Goal: Contribute content: Contribute content

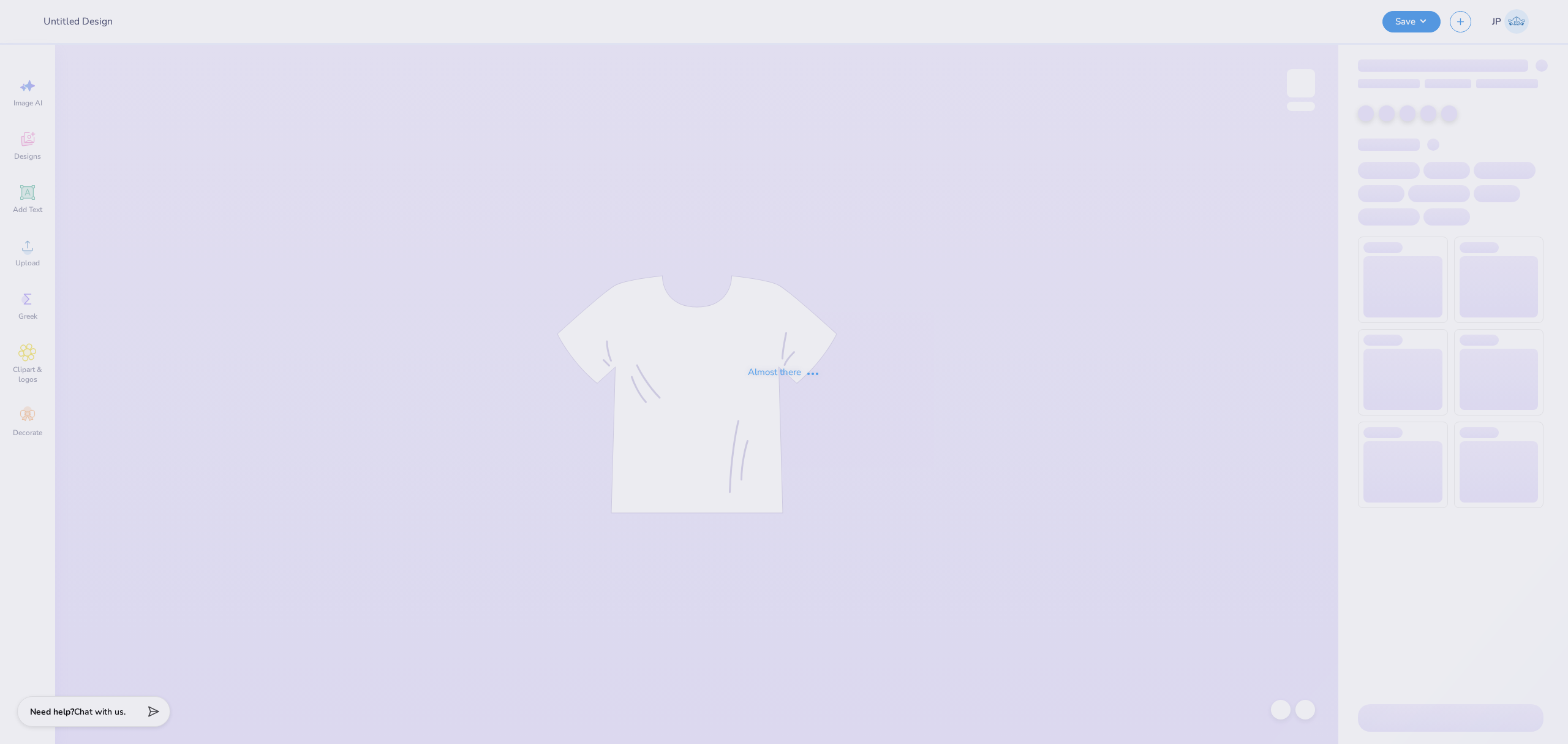
type input "logos"
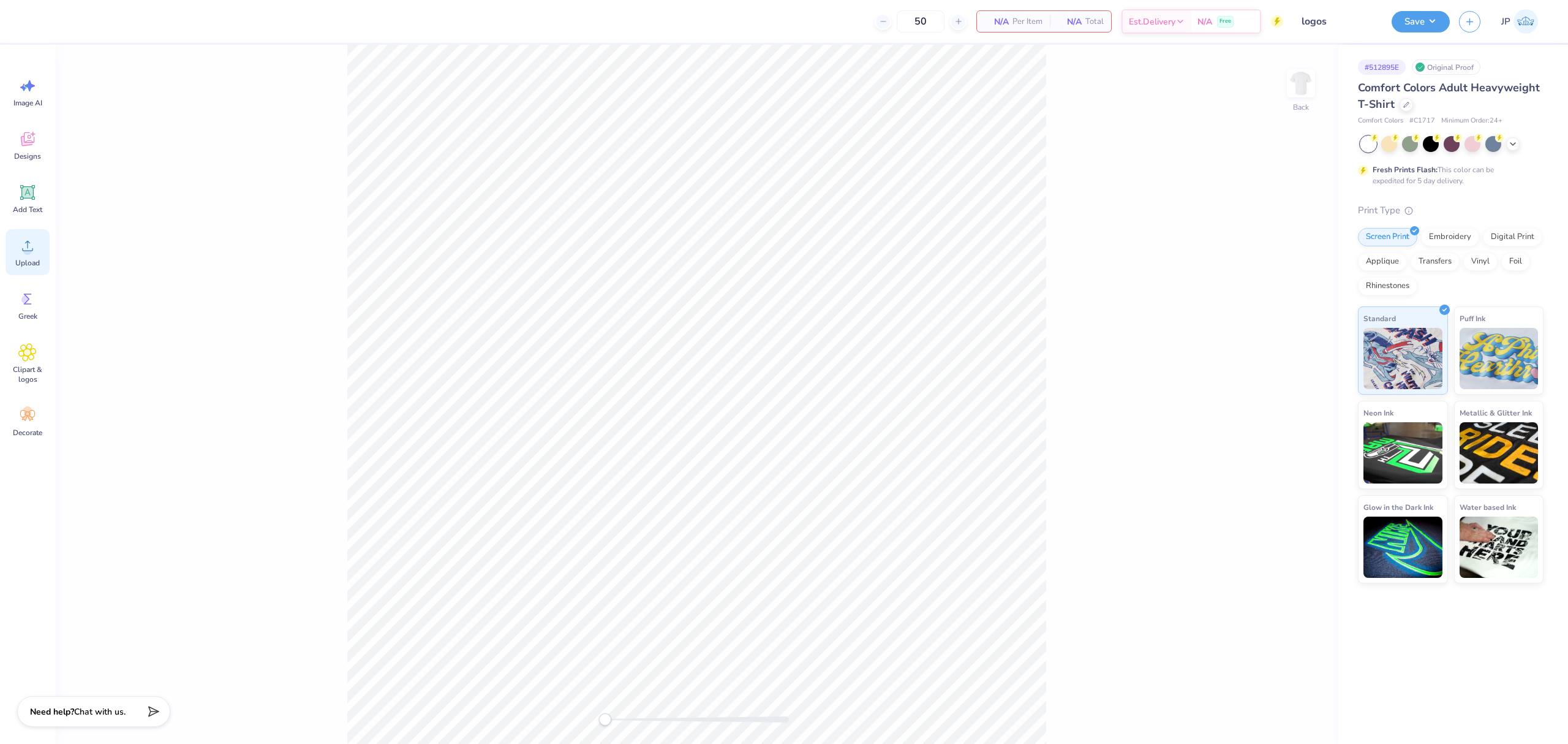
click at [25, 258] on span "Upload" at bounding box center [27, 263] width 24 height 10
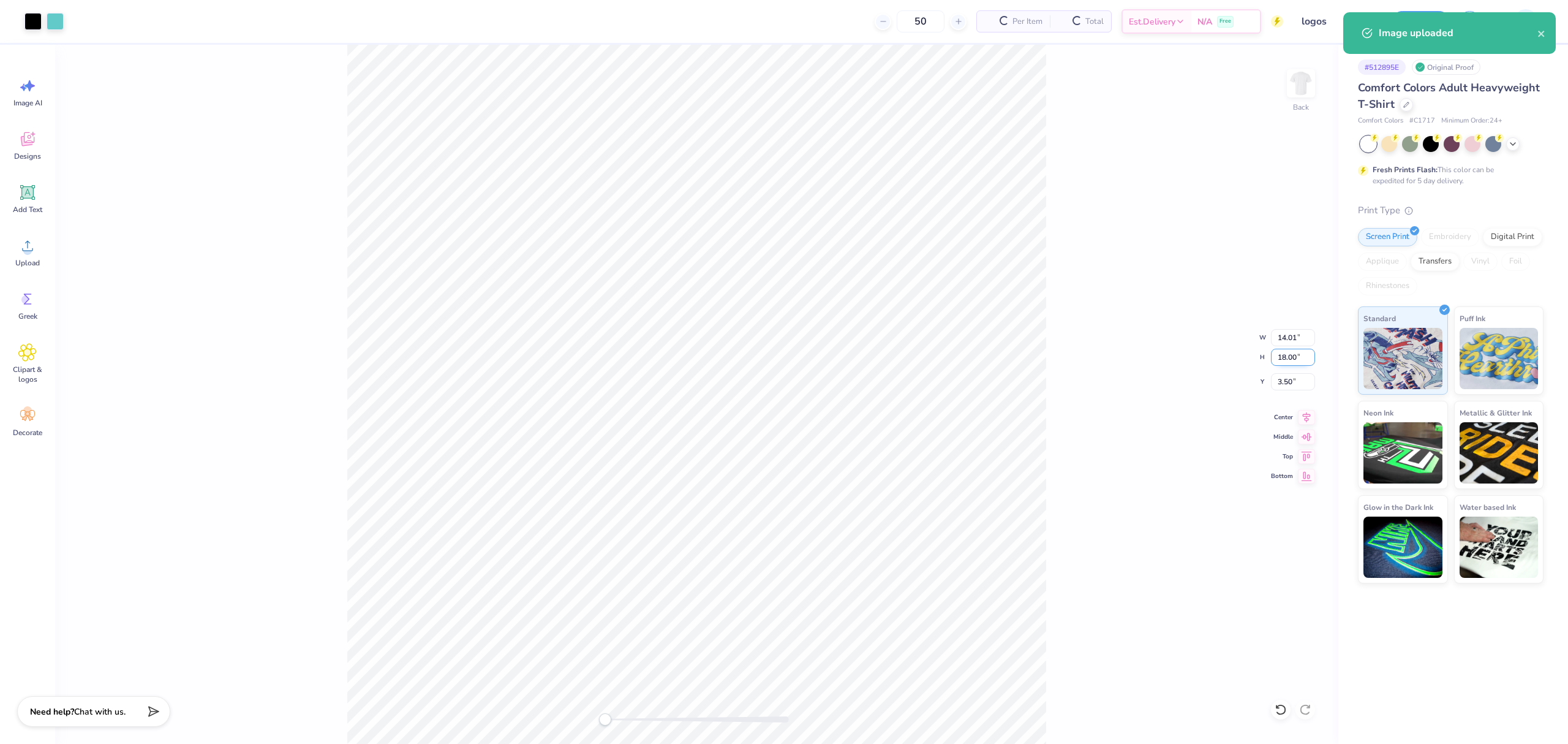
click at [1292, 356] on input "18.00" at bounding box center [1293, 357] width 44 height 17
type input "3.5"
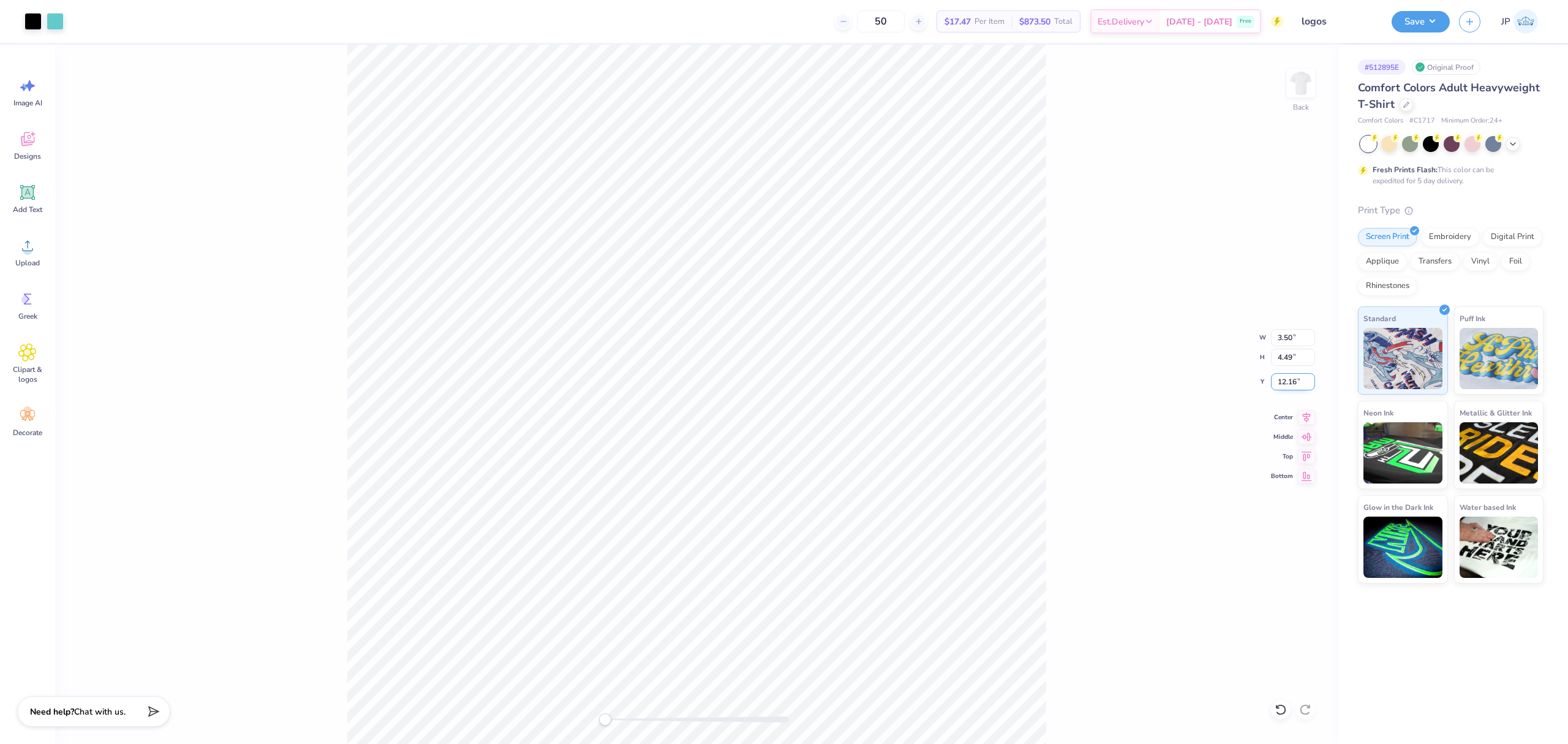
click at [1284, 385] on input "12.16" at bounding box center [1293, 381] width 44 height 17
drag, startPoint x: 1284, startPoint y: 385, endPoint x: 1405, endPoint y: 415, distance: 124.7
click at [1314, 398] on div "Back W 3.50 3.50 " H 4.49 4.49 " Y 12.16 12.16 " Center Middle Top Bottom" at bounding box center [697, 394] width 1283 height 699
click at [1277, 385] on input "3.28" at bounding box center [1293, 381] width 44 height 17
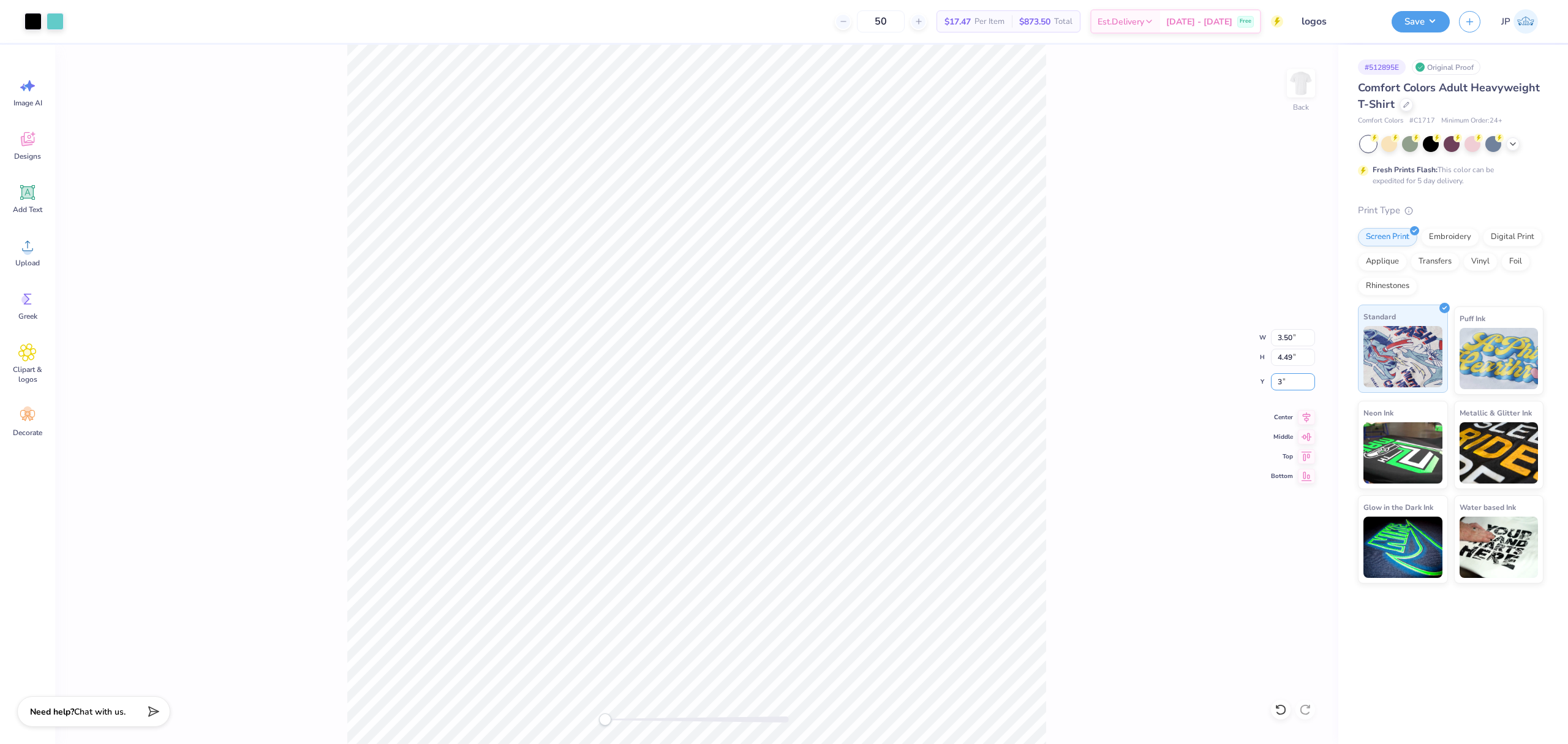
type input "3"
click at [1289, 383] on input "3.00" at bounding box center [1293, 381] width 44 height 17
type input "3"
click at [1059, 224] on div "Back W 3.12 3.12 " H 4.01 4.01 " Y 3.00 3.00 " Center Middle Top Bottom" at bounding box center [697, 394] width 1283 height 699
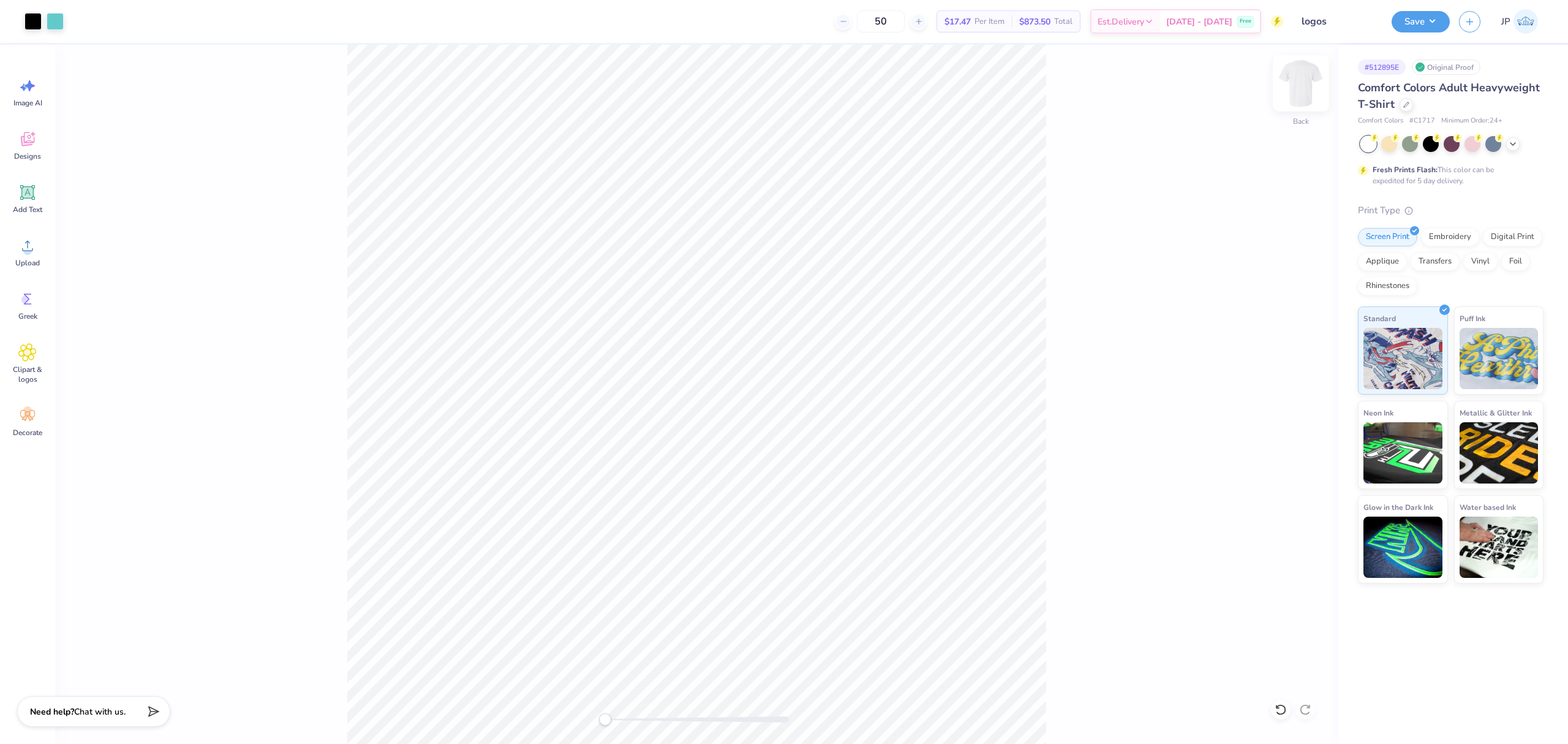
click at [1297, 85] on img at bounding box center [1301, 84] width 49 height 49
click at [32, 261] on span "Upload" at bounding box center [27, 263] width 24 height 10
click at [1290, 376] on input "4.75" at bounding box center [1293, 381] width 44 height 17
type input "3"
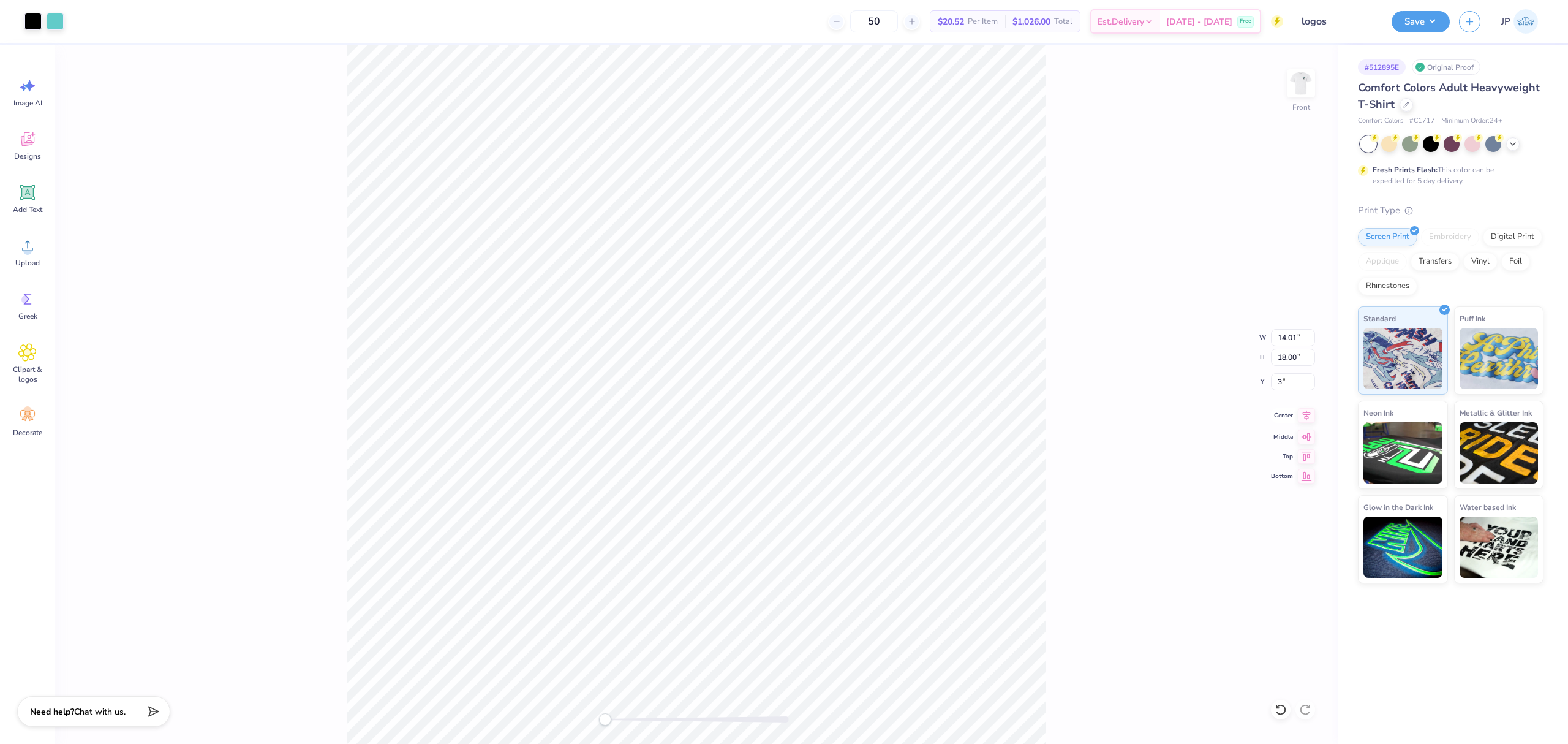
click at [1309, 417] on icon at bounding box center [1306, 415] width 17 height 14
click at [488, 43] on div "Art colors 50 $20.52 Per Item $1,026.00 Total Est. Delivery [DATE] - [DATE] Fre…" at bounding box center [784, 372] width 1568 height 744
click at [1420, 23] on button "Save" at bounding box center [1420, 20] width 58 height 21
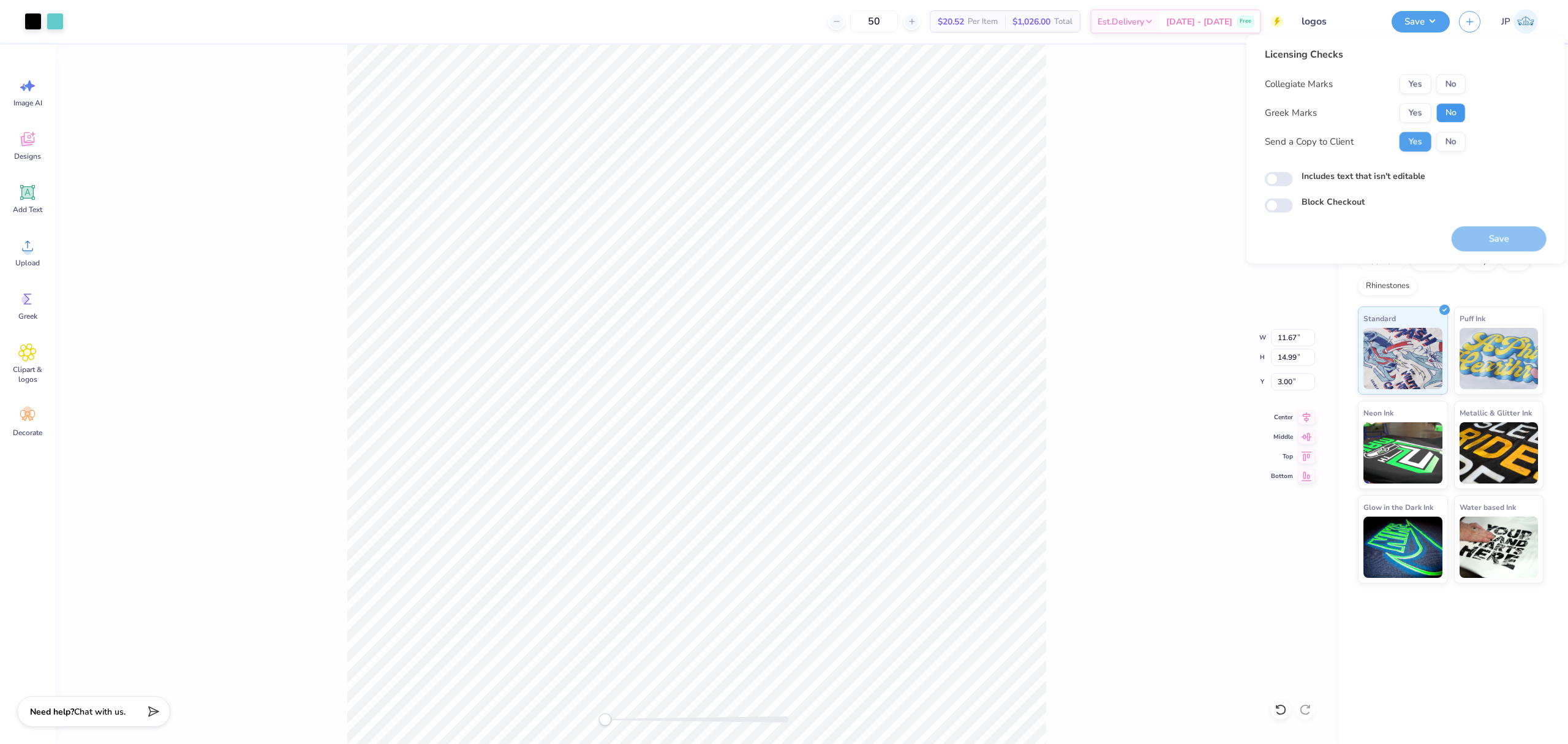
click at [1449, 111] on button "No" at bounding box center [1451, 112] width 30 height 19
click at [1454, 87] on button "No" at bounding box center [1451, 84] width 30 height 19
click at [1488, 226] on div "Save" at bounding box center [1499, 231] width 95 height 38
click at [1500, 236] on button "Save" at bounding box center [1499, 239] width 95 height 25
